Goal: Book appointment/travel/reservation

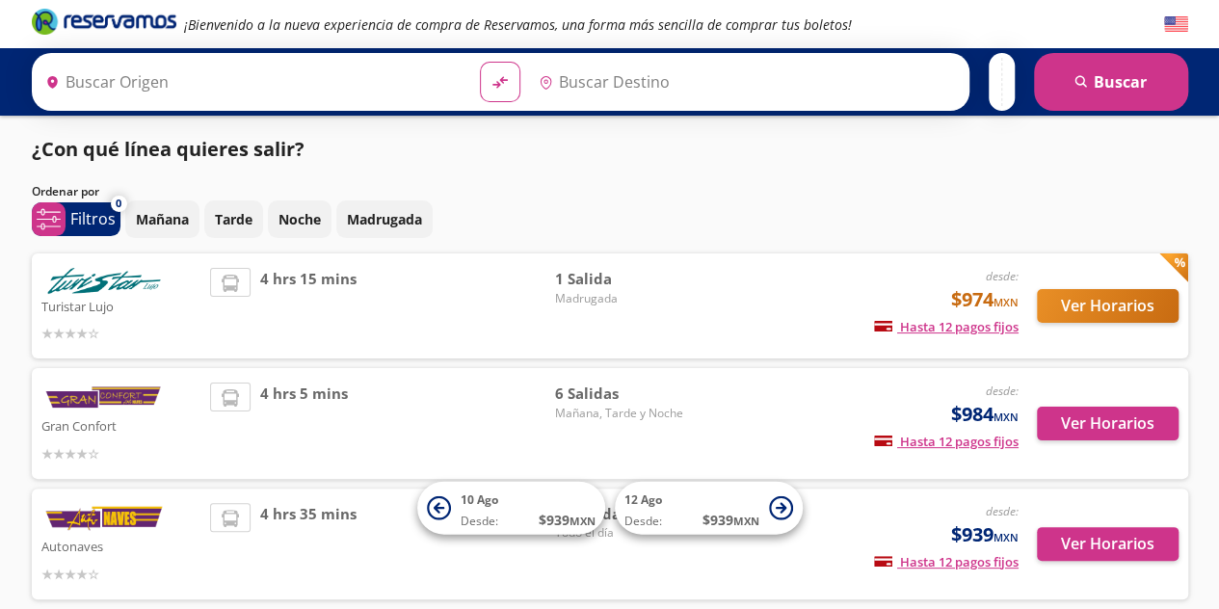
type input "[GEOGRAPHIC_DATA][PERSON_NAME], [GEOGRAPHIC_DATA][PERSON_NAME]"
type input "[GEOGRAPHIC_DATA], [GEOGRAPHIC_DATA][PERSON_NAME]"
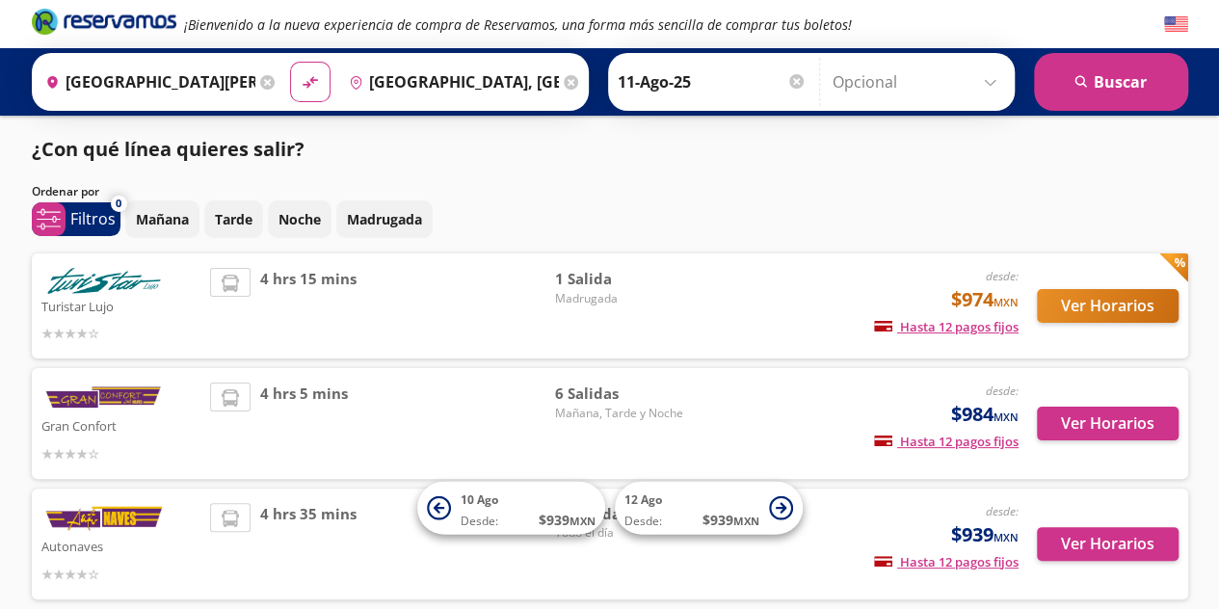
scroll to position [95, 0]
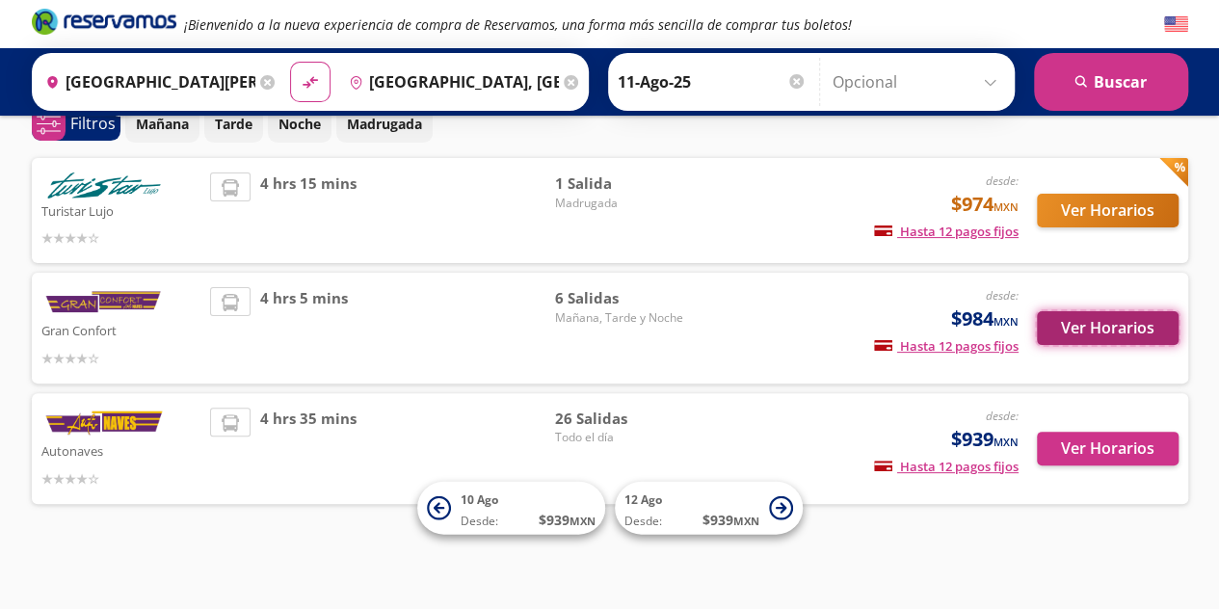
click at [1079, 335] on button "Ver Horarios" at bounding box center [1108, 328] width 142 height 34
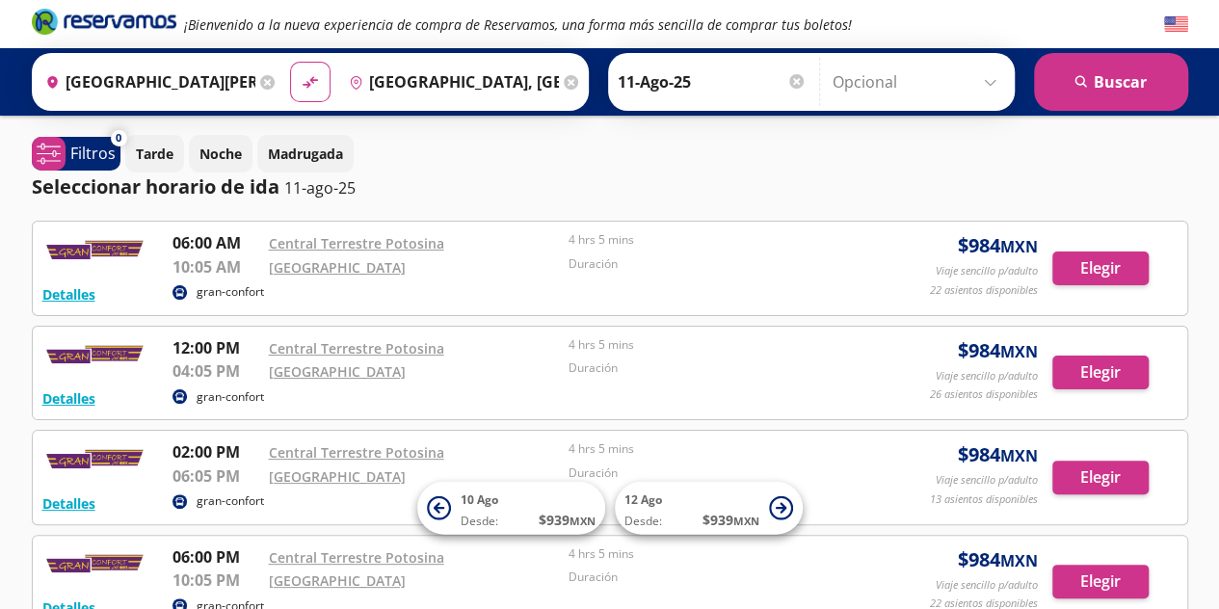
scroll to position [95, 0]
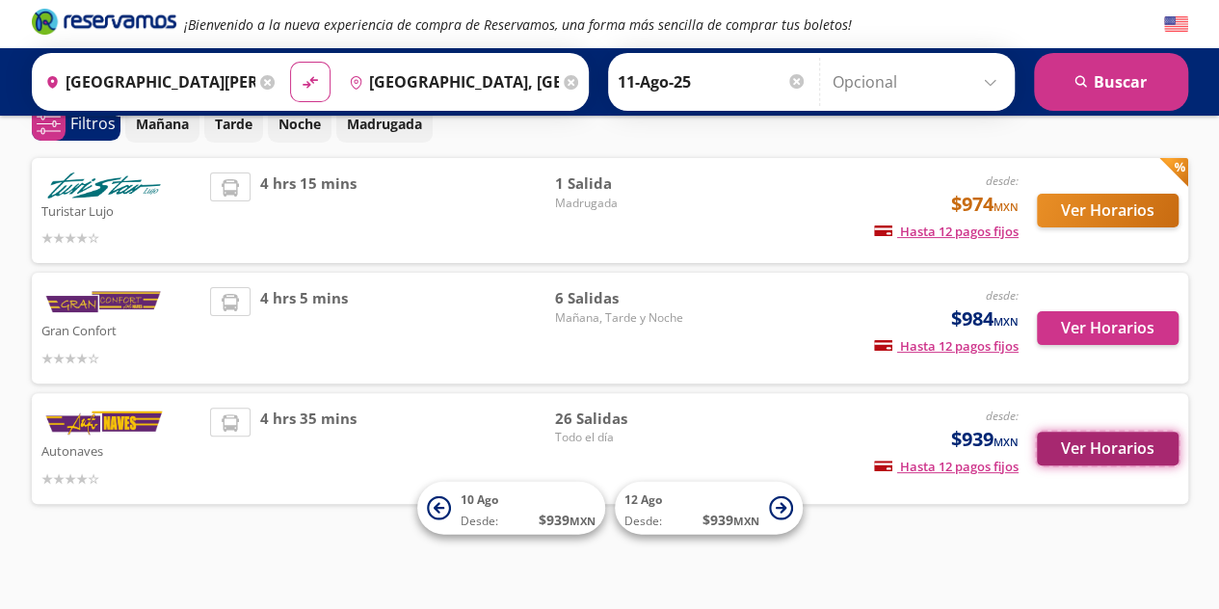
click at [1147, 441] on button "Ver Horarios" at bounding box center [1108, 449] width 142 height 34
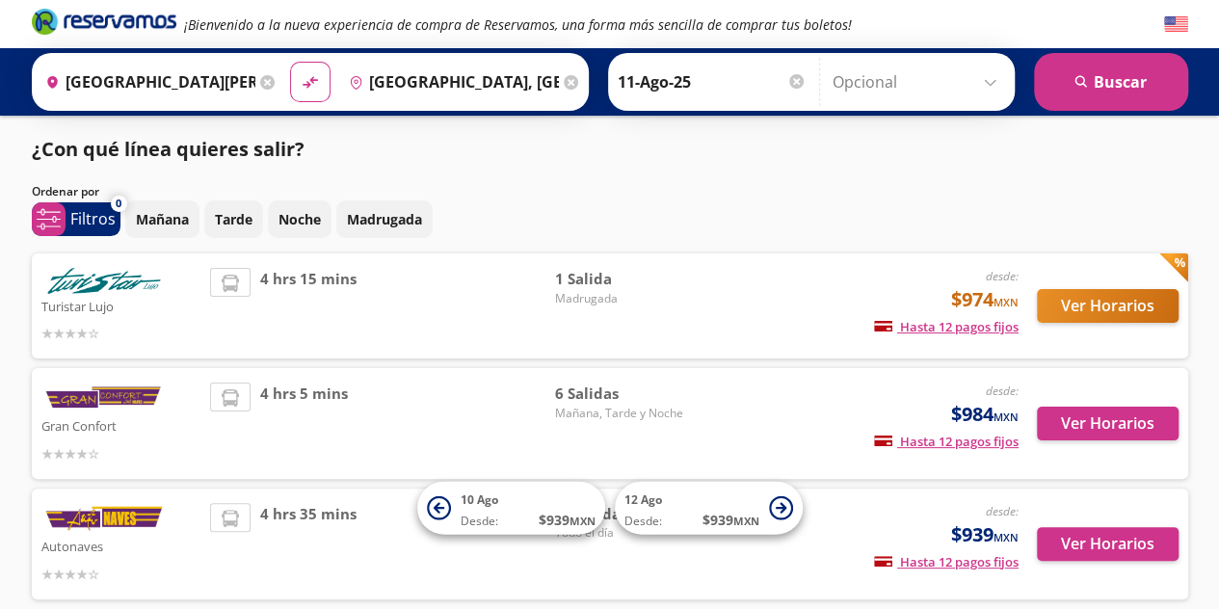
scroll to position [95, 0]
